Goal: Information Seeking & Learning: Find specific fact

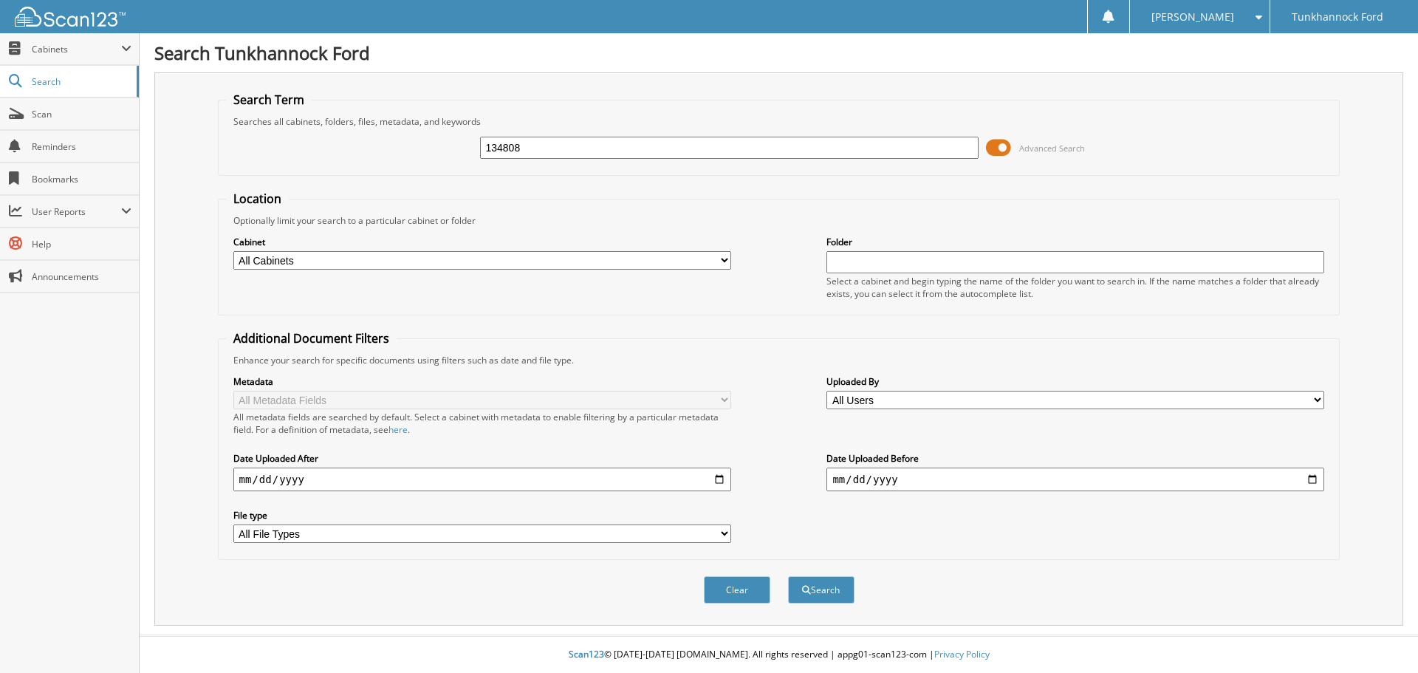
type input "134808"
click at [788, 576] on button "Search" at bounding box center [821, 589] width 66 height 27
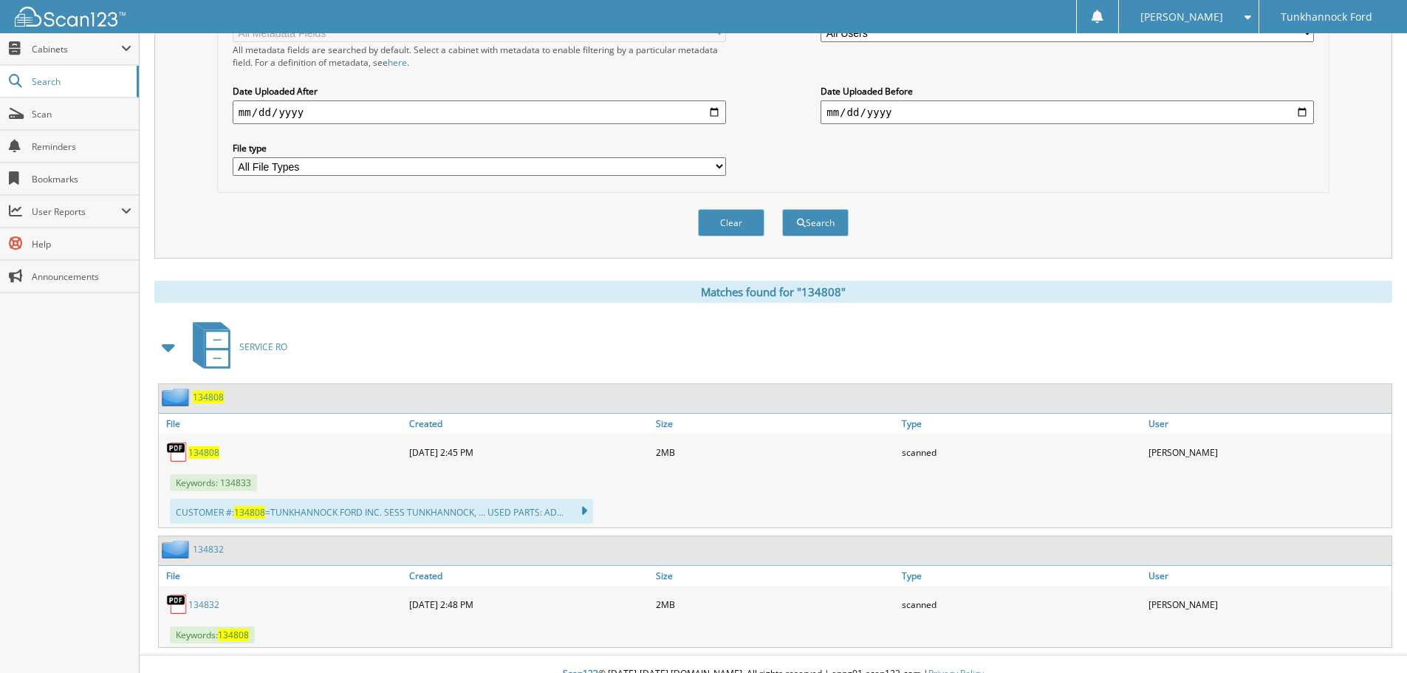
scroll to position [369, 0]
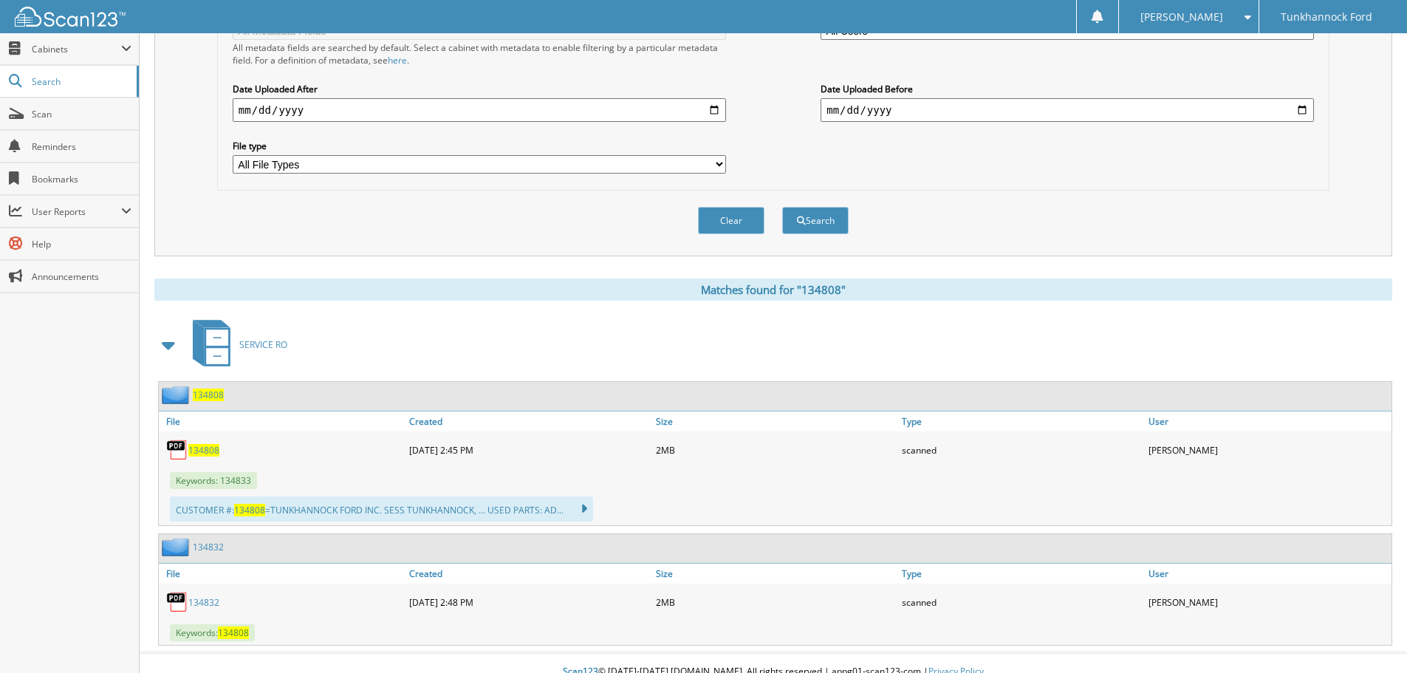
click at [200, 449] on span "134808" at bounding box center [203, 450] width 31 height 13
